Goal: Obtain resource: Download file/media

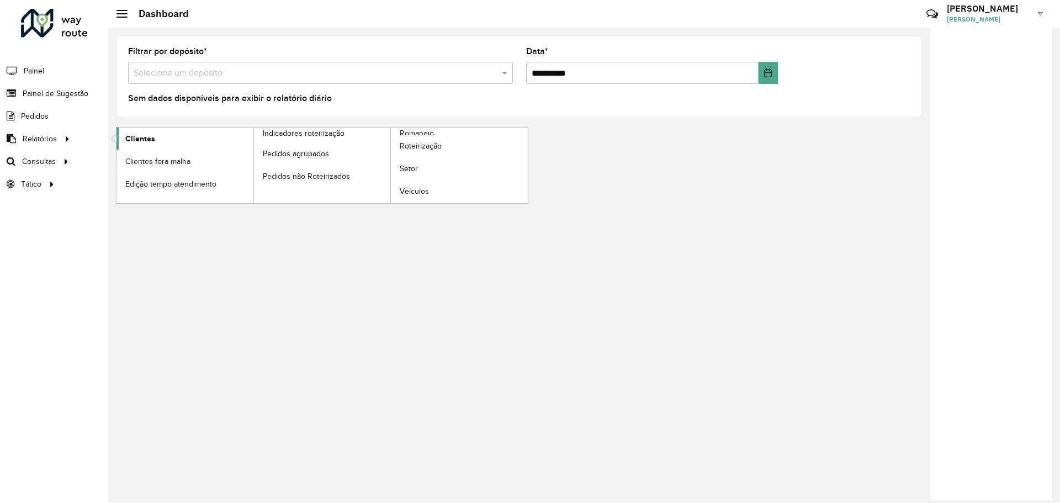
click at [146, 138] on span "Clientes" at bounding box center [140, 139] width 30 height 12
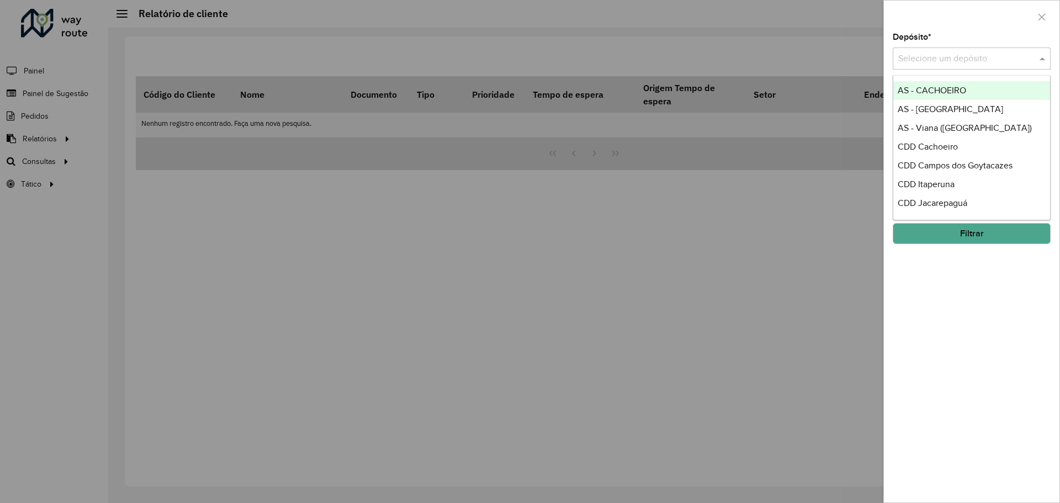
click at [1042, 57] on span at bounding box center [1044, 58] width 14 height 13
type input "***"
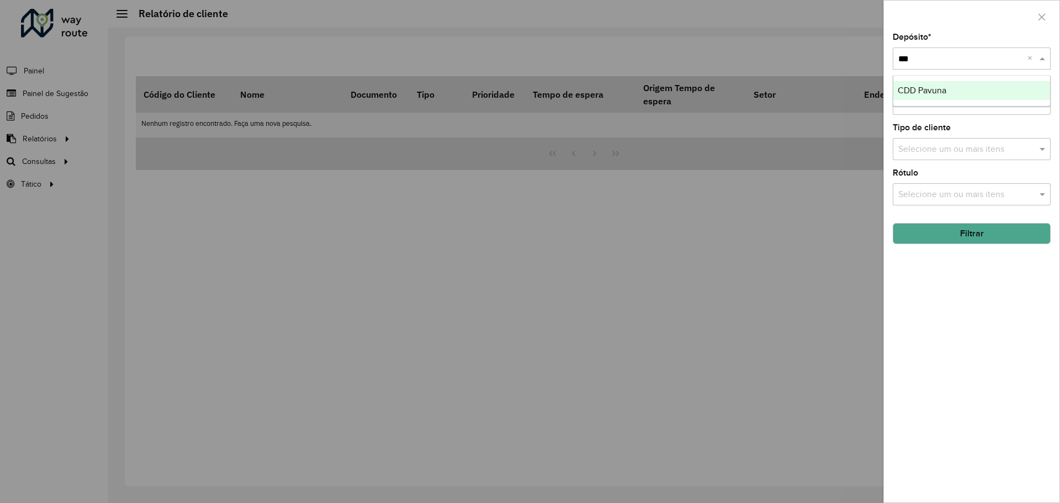
click at [966, 88] on div "CDD Pavuna" at bounding box center [971, 90] width 157 height 19
click at [1041, 150] on span at bounding box center [1044, 148] width 14 height 13
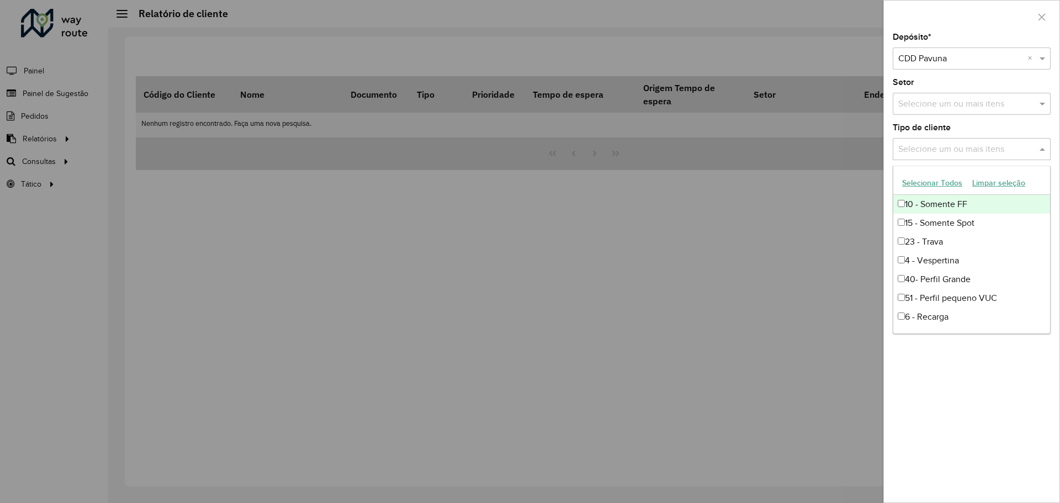
click at [1041, 150] on span at bounding box center [1044, 148] width 14 height 13
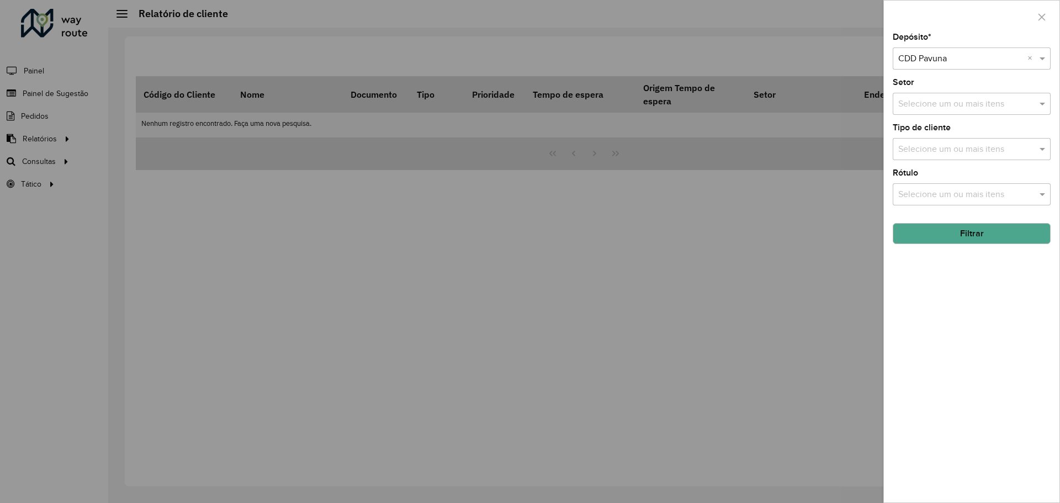
click at [1051, 193] on div "Depósito * Selecione um depósito × CDD Pavuna × Setor Selecione um ou mais iten…" at bounding box center [972, 267] width 176 height 469
click at [1046, 193] on span at bounding box center [1044, 194] width 14 height 13
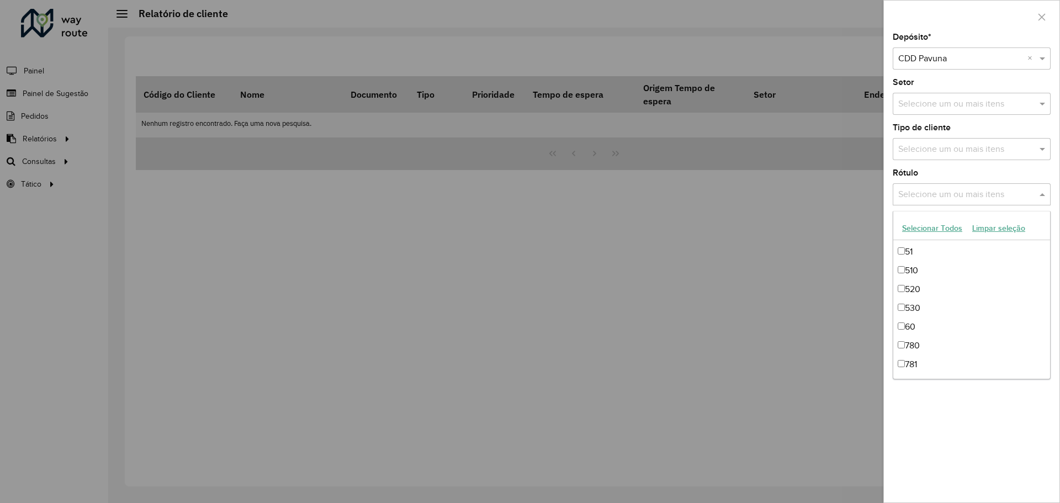
scroll to position [1160, 0]
click at [983, 395] on div "Depósito * Selecione um depósito × CDD Pavuna × Setor Selecione um ou mais iten…" at bounding box center [972, 267] width 176 height 469
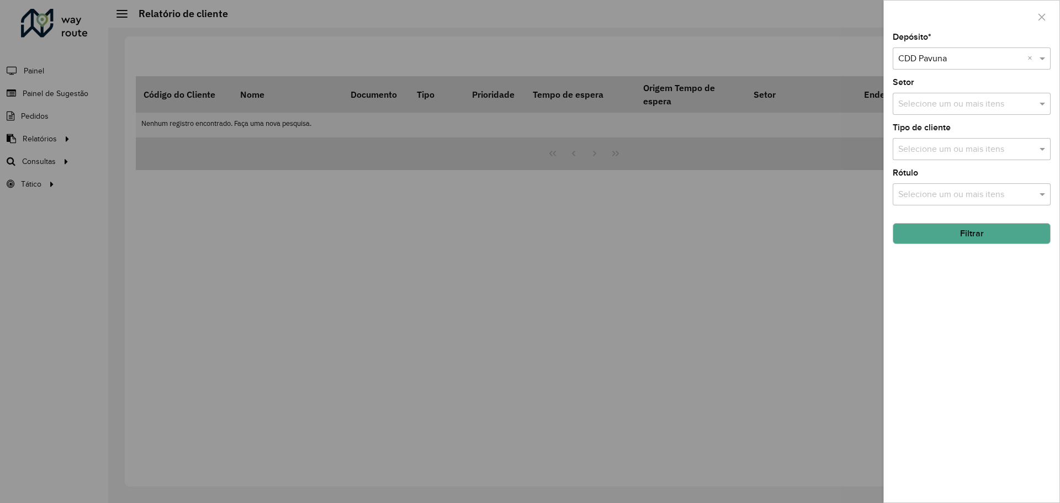
click at [994, 227] on button "Filtrar" at bounding box center [972, 233] width 158 height 21
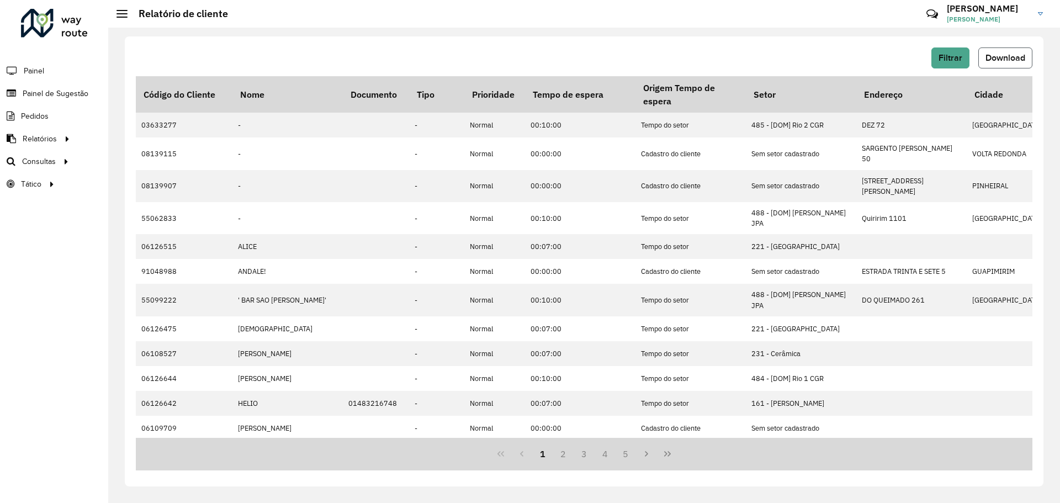
click at [999, 60] on span "Download" at bounding box center [1006, 57] width 40 height 9
